Goal: Communication & Community: Answer question/provide support

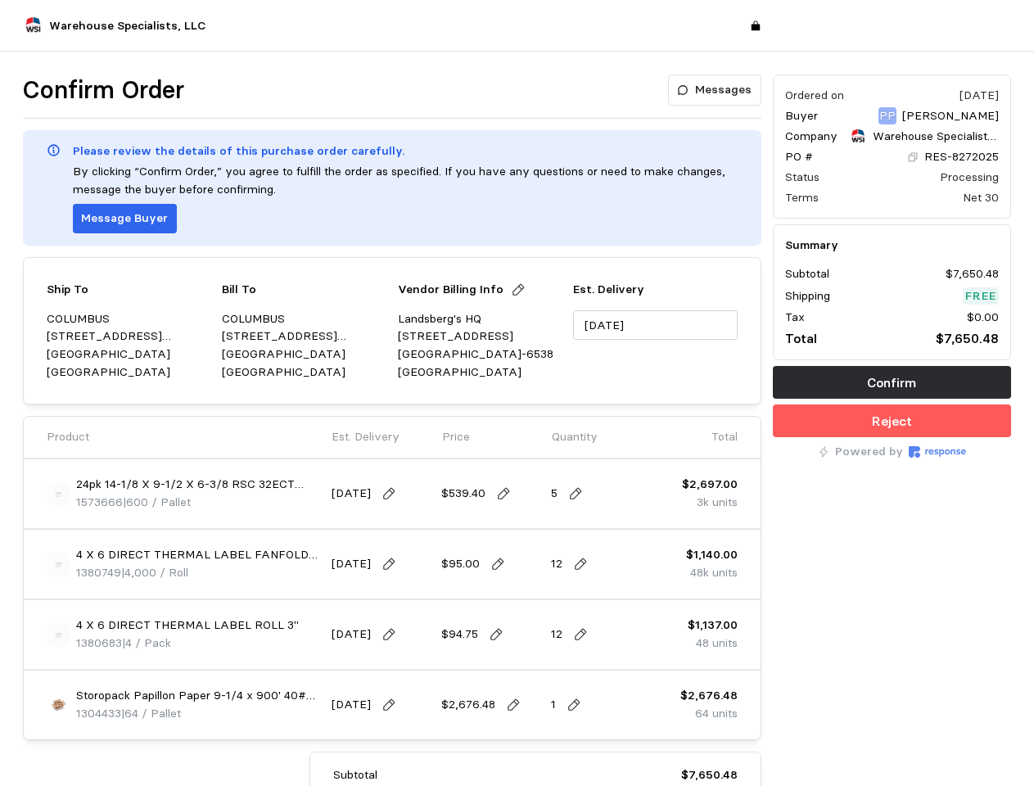
click at [517, 393] on div "Ship To [GEOGRAPHIC_DATA] [STREET_ADDRESS][PERSON_NAME] Bill To [GEOGRAPHIC_DAT…" at bounding box center [392, 330] width 739 height 147
click at [717, 90] on p "Messages" at bounding box center [723, 90] width 57 height 18
click at [122, 219] on p "Message Buyer" at bounding box center [124, 219] width 87 height 18
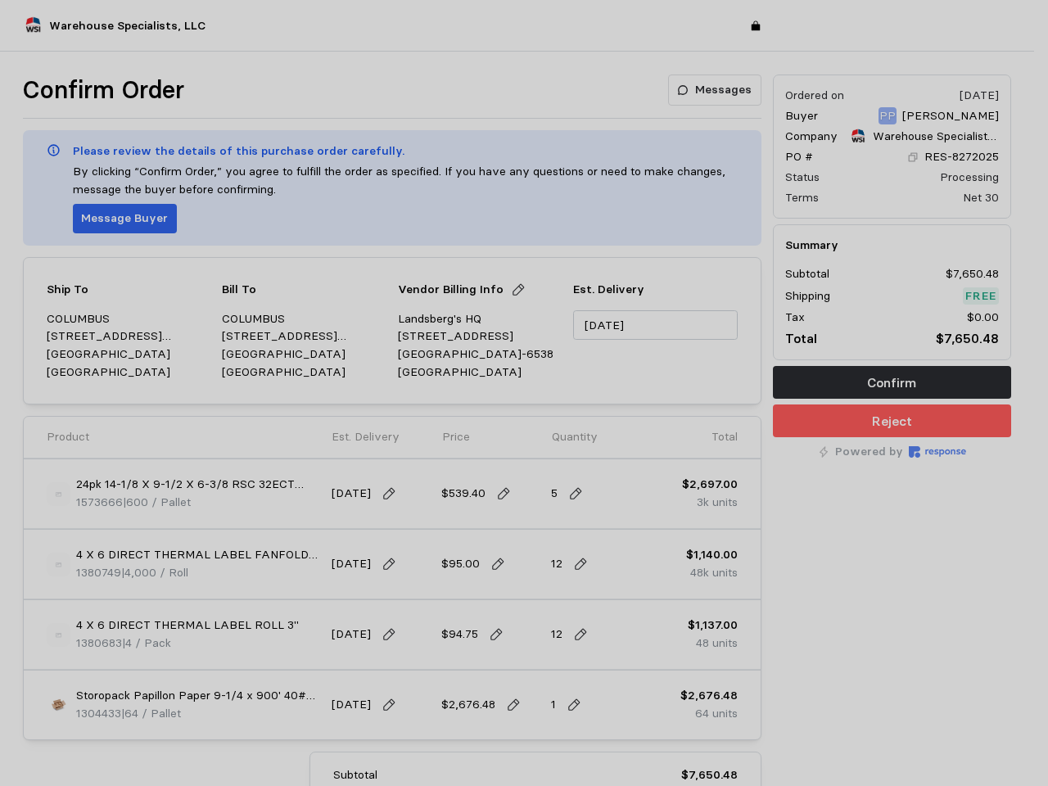
click at [511, 290] on div at bounding box center [524, 393] width 1048 height 786
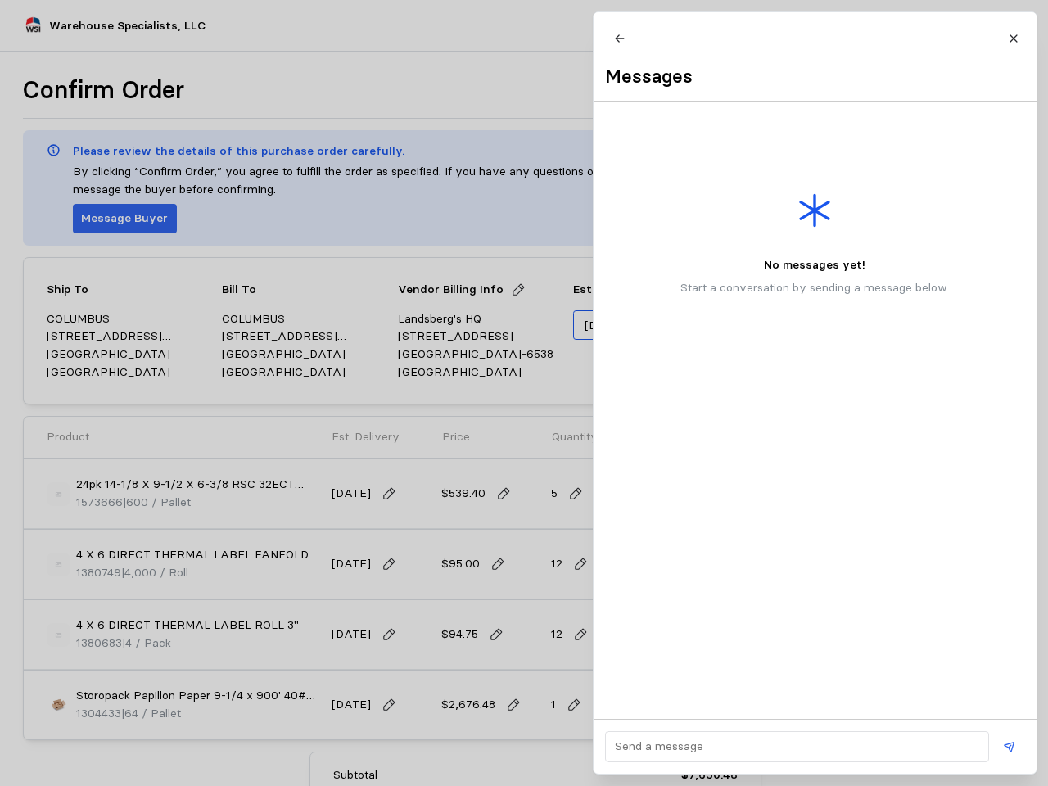
click at [655, 325] on input "[DATE]" at bounding box center [655, 325] width 164 height 30
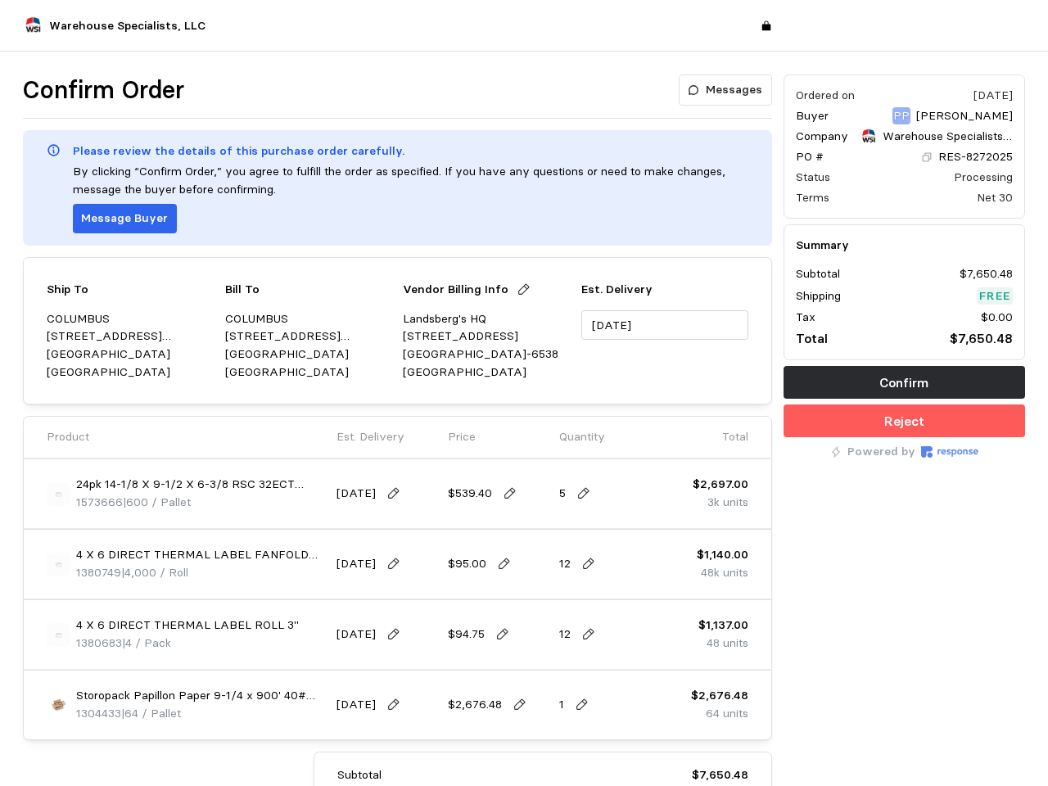
click at [58, 494] on img at bounding box center [59, 494] width 24 height 24
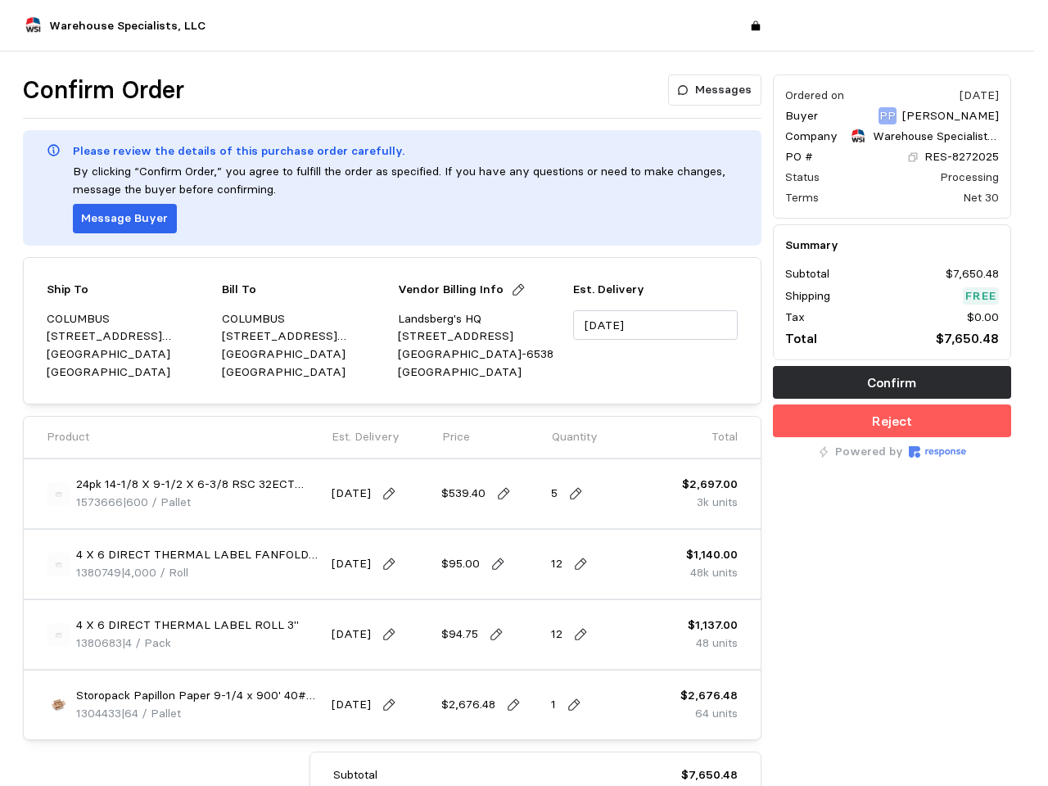
click at [385, 494] on img at bounding box center [524, 424] width 398 height 398
click at [504, 494] on img at bounding box center [524, 424] width 398 height 398
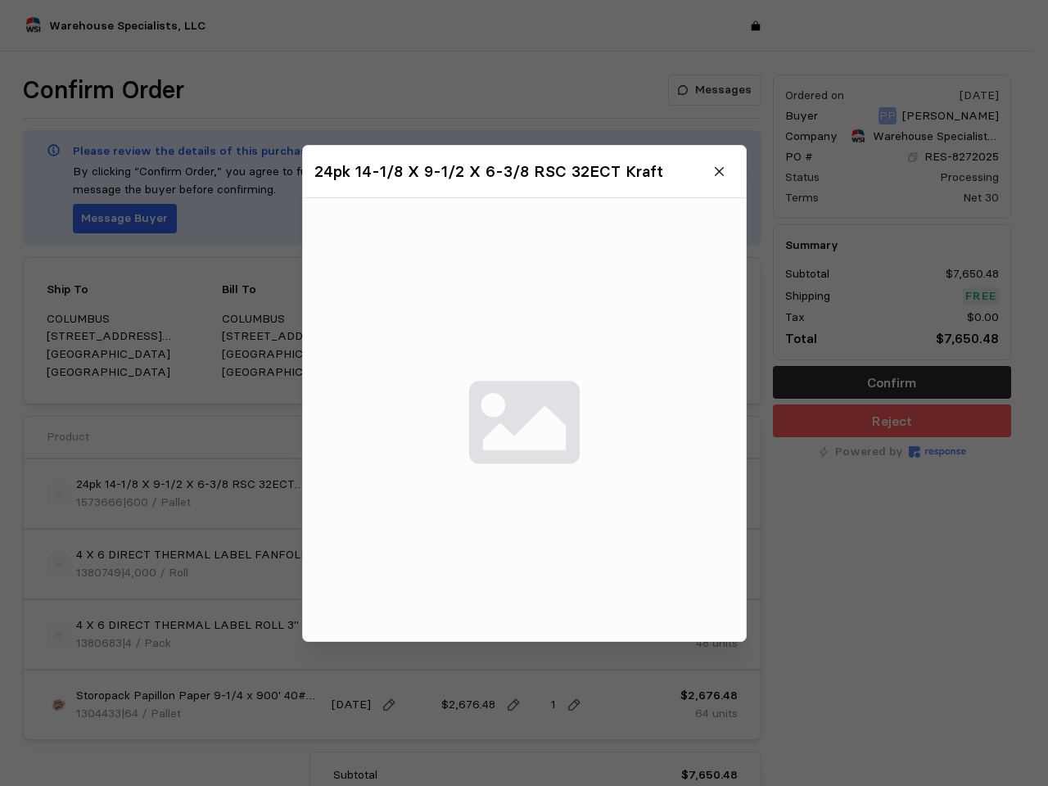
click at [577, 494] on img at bounding box center [524, 419] width 443 height 443
click at [58, 564] on div at bounding box center [524, 393] width 1048 height 786
